Goal: Information Seeking & Learning: Understand process/instructions

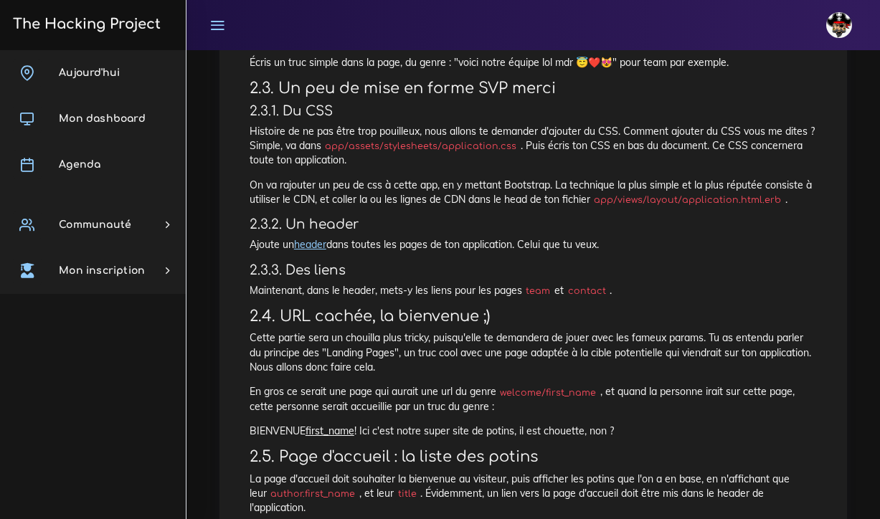
scroll to position [934, 0]
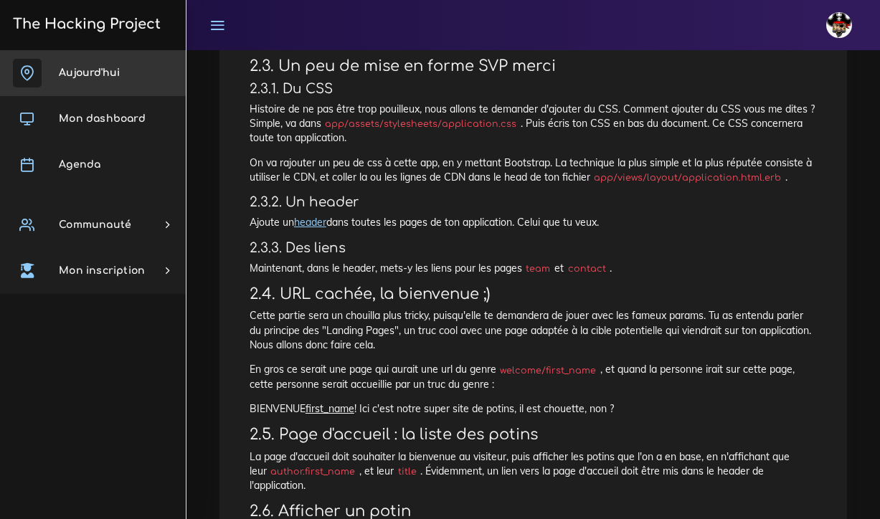
click at [126, 66] on link "Aujourd'hui" at bounding box center [93, 73] width 186 height 46
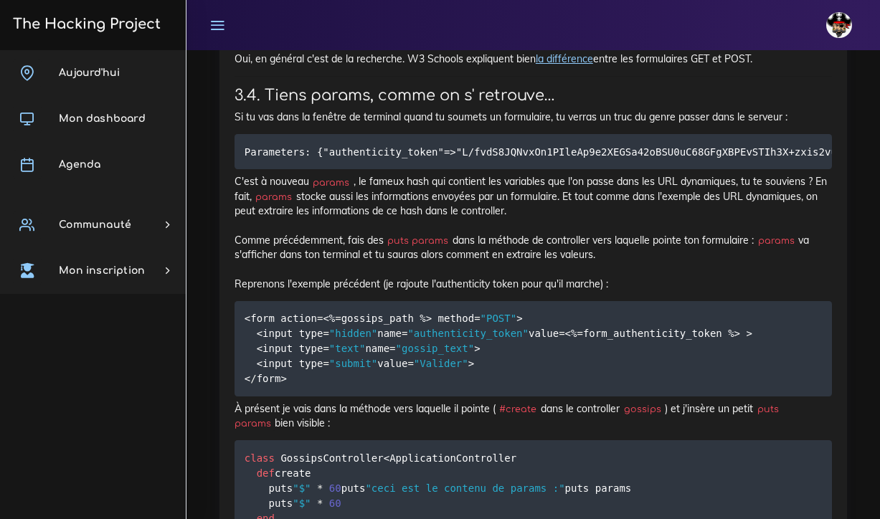
scroll to position [9495, 0]
drag, startPoint x: 298, startPoint y: 288, endPoint x: 232, endPoint y: 237, distance: 83.8
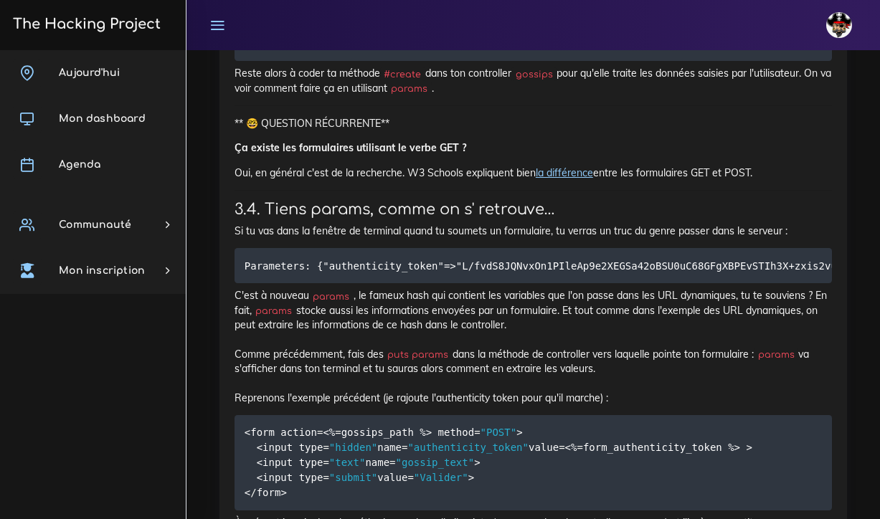
scroll to position [9384, 0]
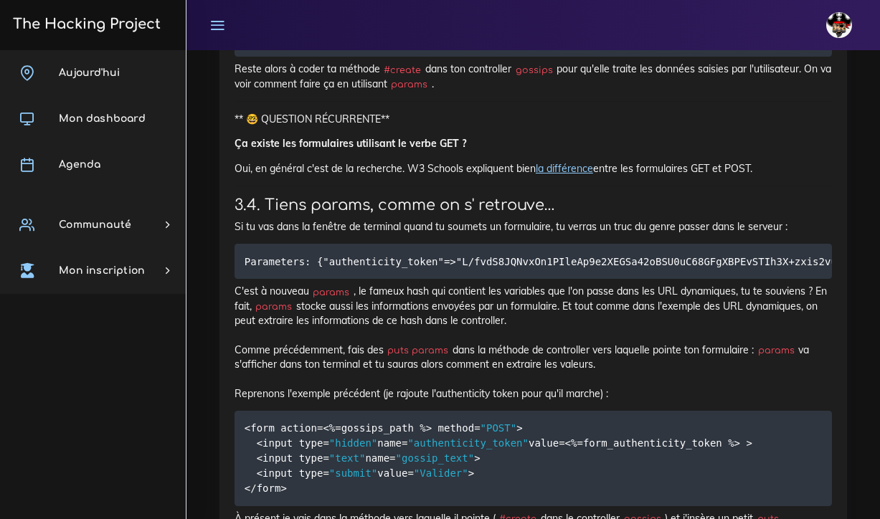
copy code "<form action = <% = gossips_path %> method = "POST" > <input type = "text" name…"
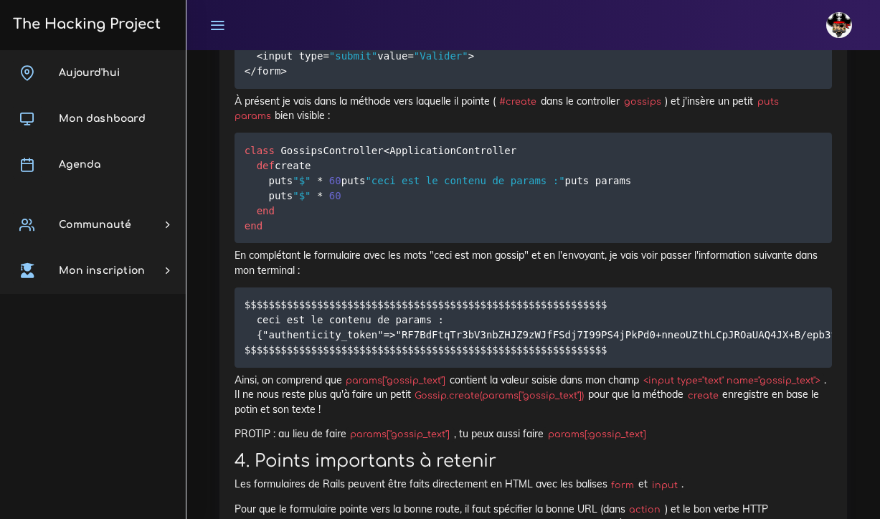
scroll to position [9801, 0]
drag, startPoint x: 771, startPoint y: 466, endPoint x: 351, endPoint y: 470, distance: 420.2
click at [351, 89] on pre "<form action = <% = gossips_path %> method = "POST" > <input type = "hidden" na…" at bounding box center [532, 41] width 597 height 95
drag, startPoint x: 253, startPoint y: 460, endPoint x: 581, endPoint y: 457, distance: 328.4
click at [581, 79] on code "<form action = <% = gossips_path %> method = "POST" > <input type = "hidden" na…" at bounding box center [498, 41] width 508 height 76
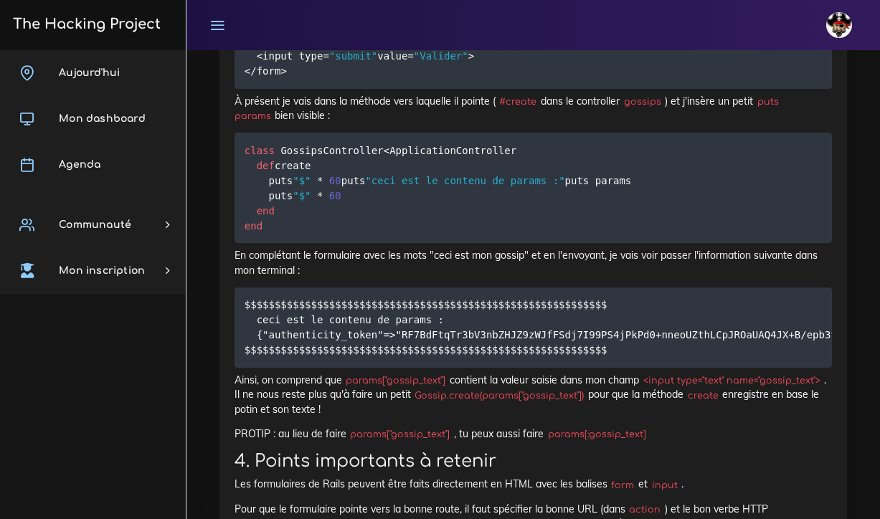
drag, startPoint x: 581, startPoint y: 457, endPoint x: 779, endPoint y: 463, distance: 197.3
click at [779, 89] on pre "<form action = <% = gossips_path %> method = "POST" > <input type = "hidden" na…" at bounding box center [532, 41] width 597 height 95
drag, startPoint x: 779, startPoint y: 463, endPoint x: 197, endPoint y: 467, distance: 581.5
copy code "<input type = "hidden" name = "authenticity_token" value = <% = form_authentici…"
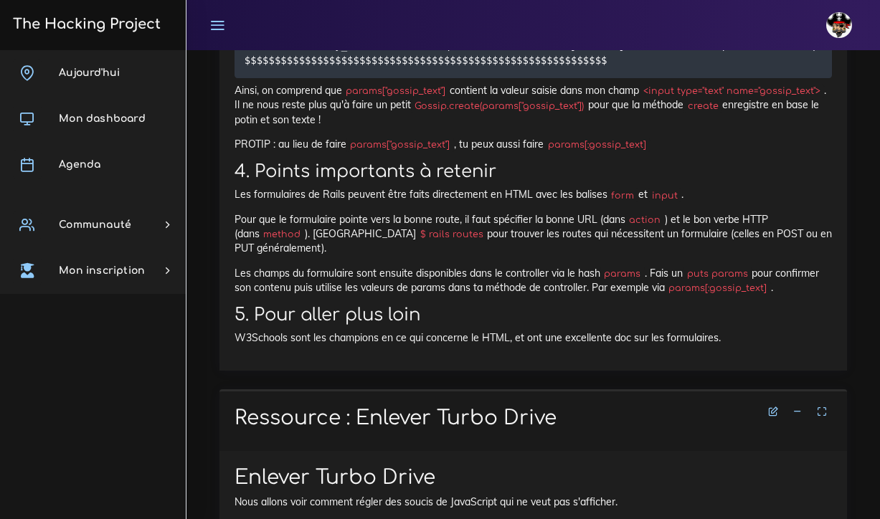
scroll to position [10091, 0]
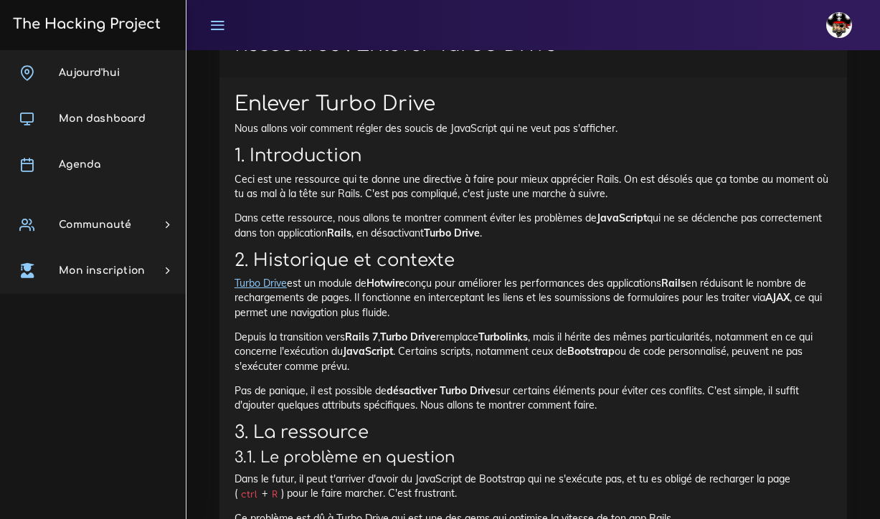
scroll to position [10470, 0]
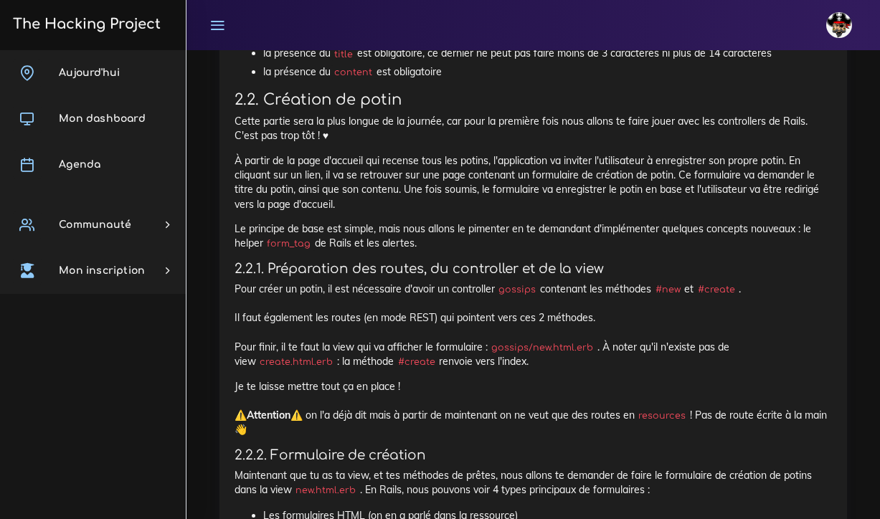
scroll to position [1596, 0]
